Goal: Navigation & Orientation: Find specific page/section

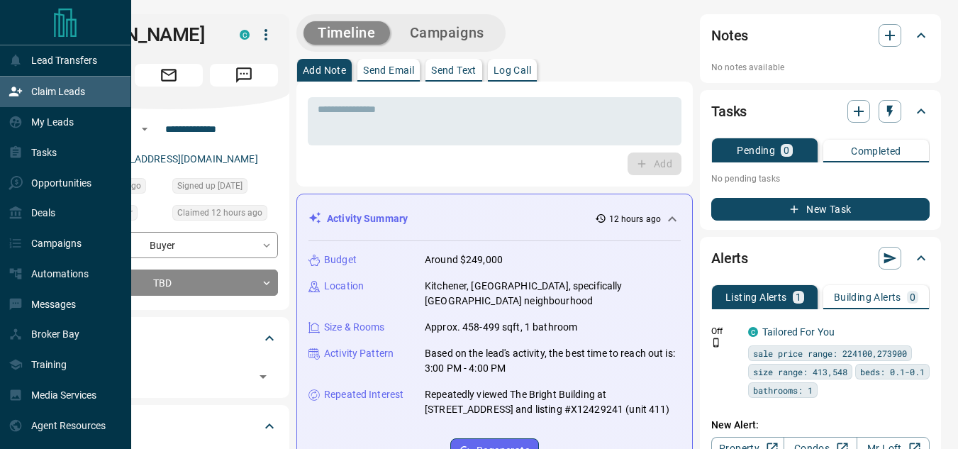
click at [25, 83] on div "Claim Leads" at bounding box center [47, 91] width 77 height 23
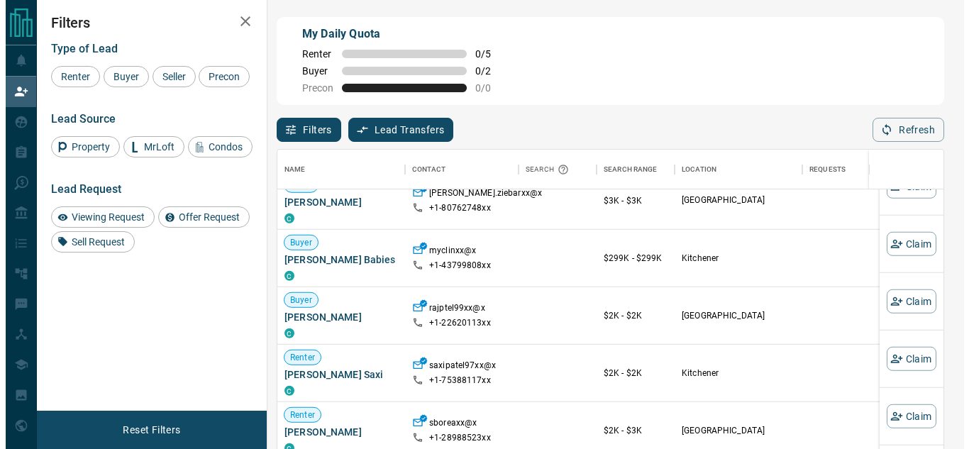
scroll to position [2833, 0]
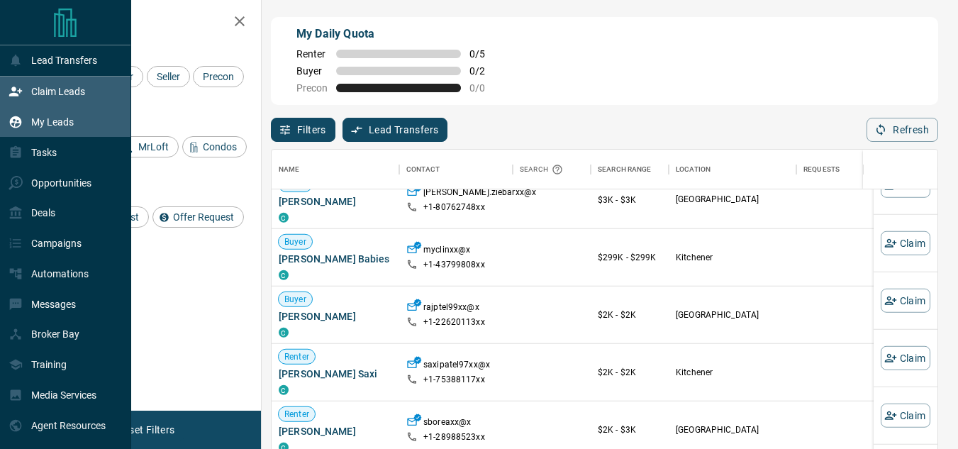
click at [16, 124] on icon at bounding box center [16, 122] width 12 height 12
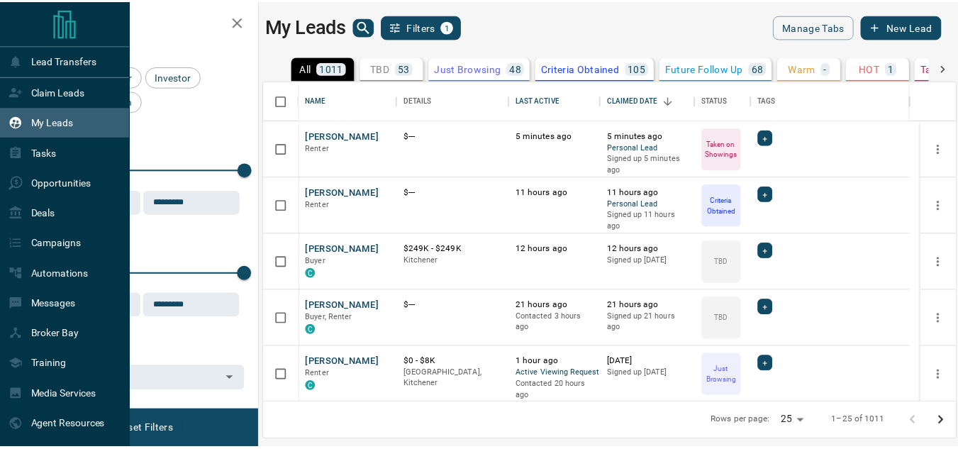
scroll to position [311, 690]
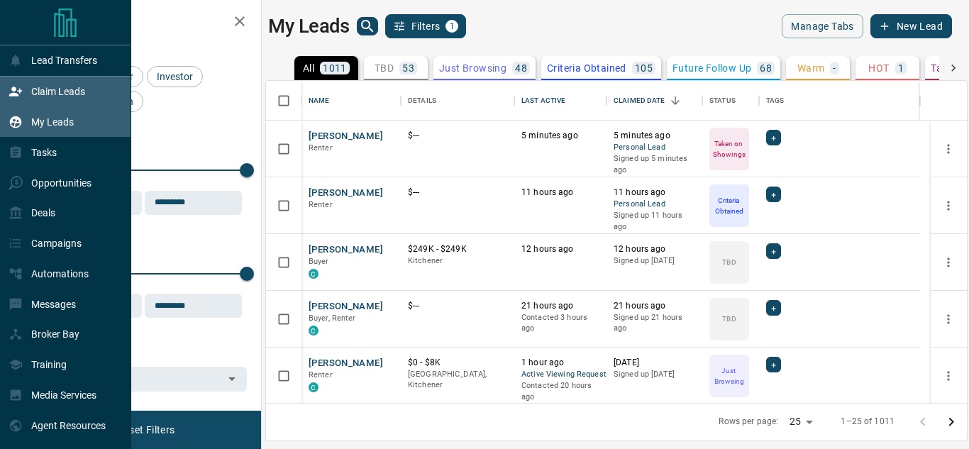
click at [25, 97] on div "Claim Leads" at bounding box center [47, 91] width 77 height 23
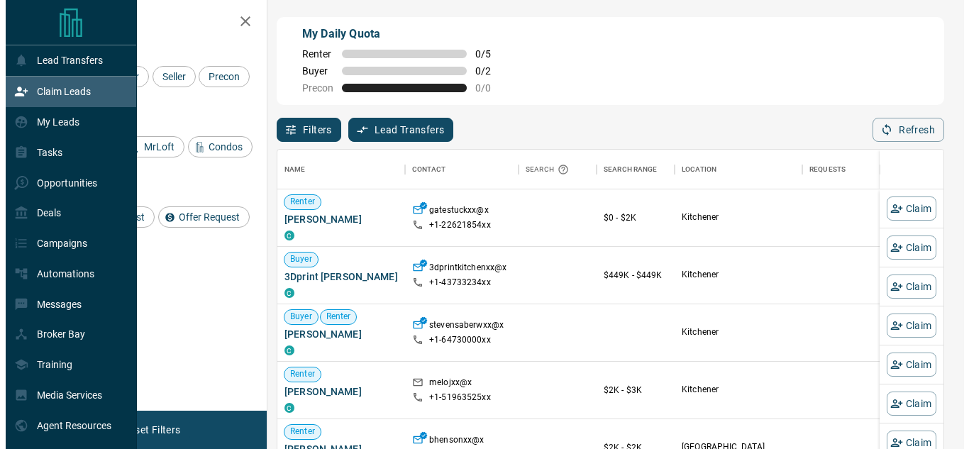
scroll to position [326, 655]
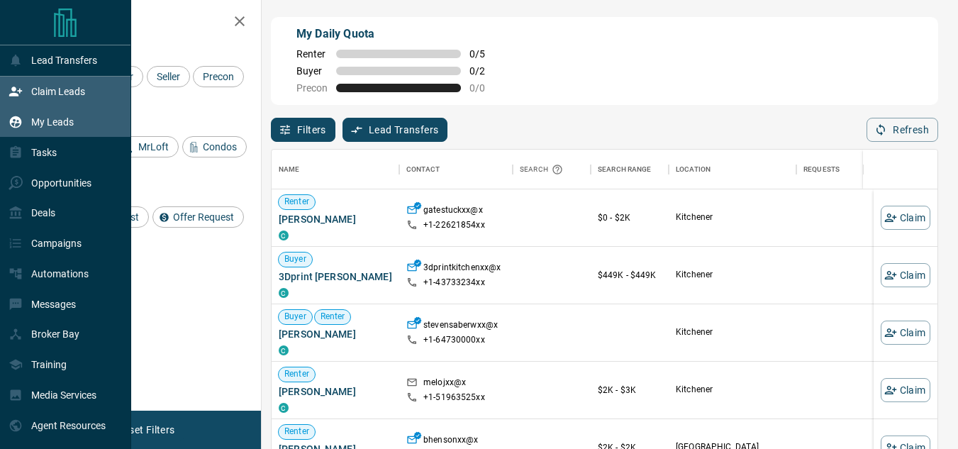
click at [28, 120] on div "My Leads" at bounding box center [41, 122] width 65 height 23
